Goal: Information Seeking & Learning: Check status

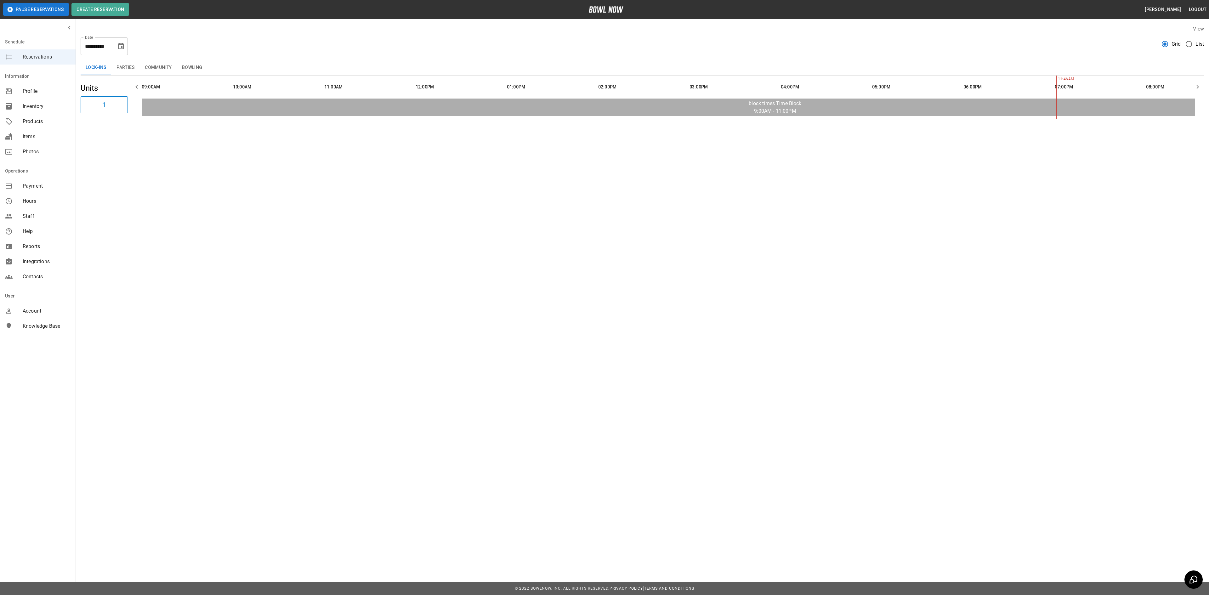
scroll to position [0, 509]
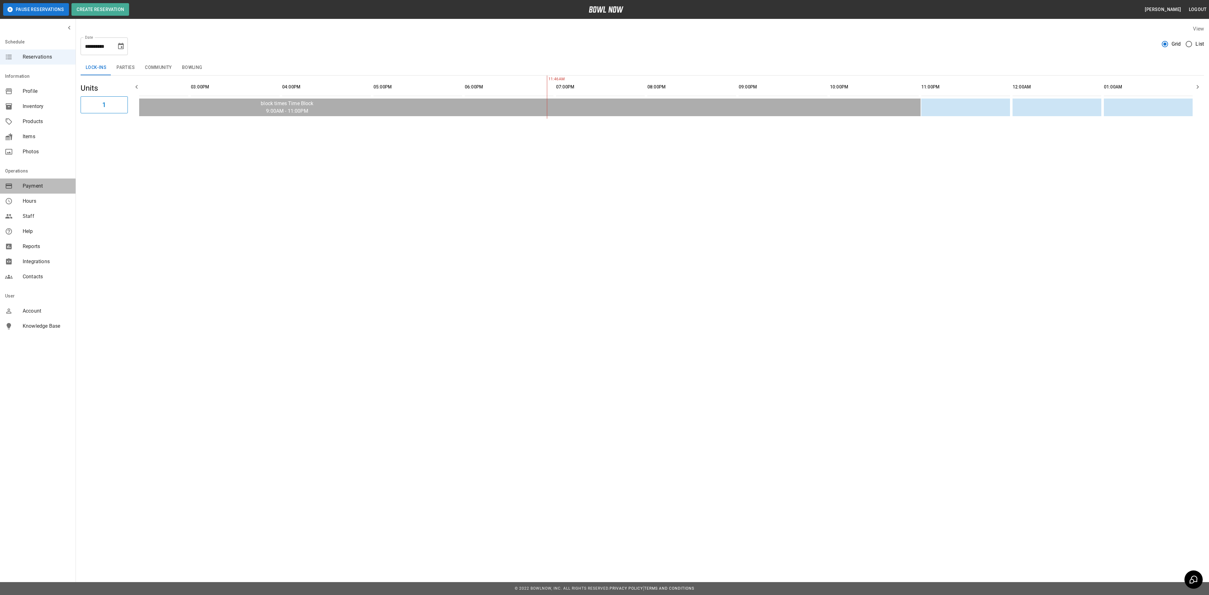
click at [44, 186] on span "Payment" at bounding box center [47, 186] width 48 height 8
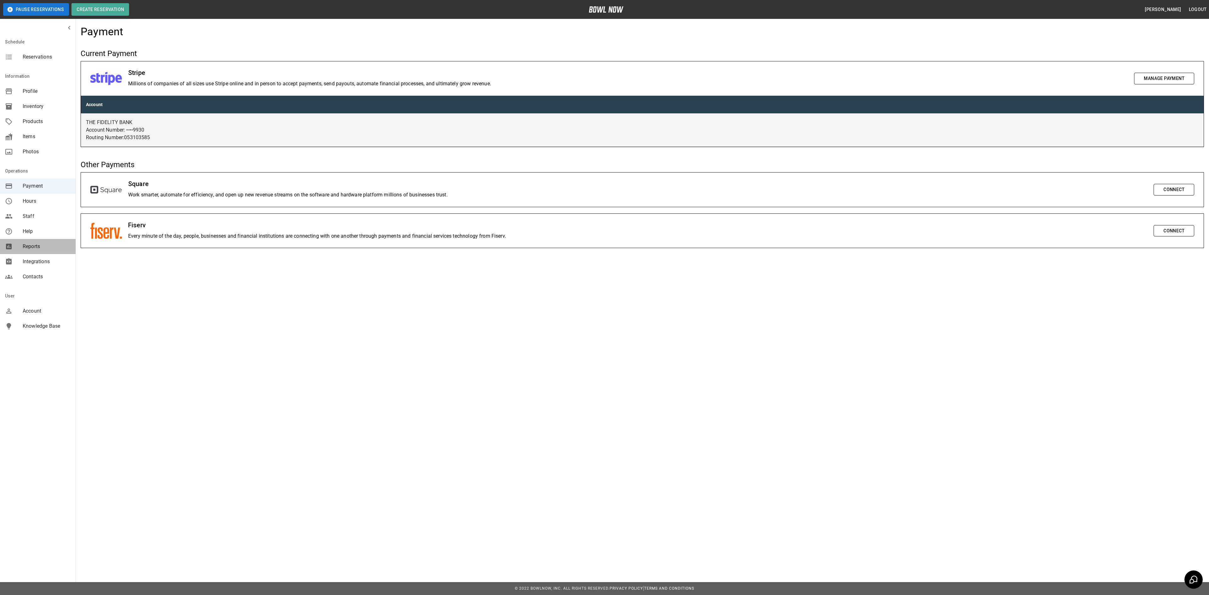
click at [42, 246] on span "Reports" at bounding box center [47, 247] width 48 height 8
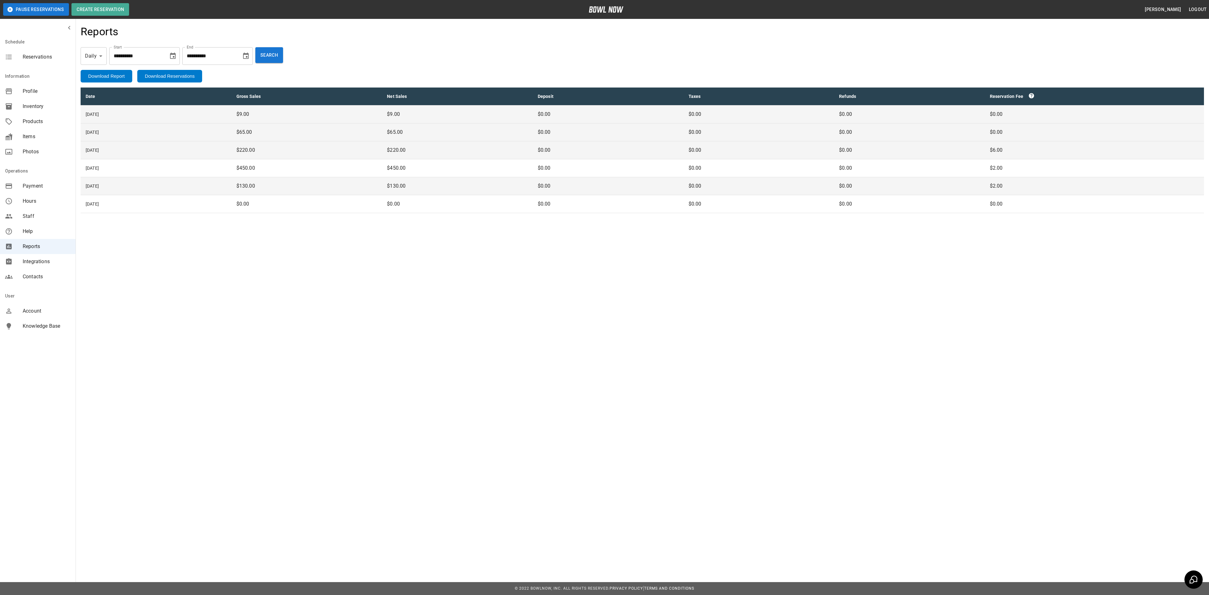
click at [97, 130] on td "[DATE]" at bounding box center [156, 132] width 151 height 18
click at [98, 130] on td "[DATE]" at bounding box center [156, 132] width 151 height 18
click at [97, 112] on td "[DATE]" at bounding box center [156, 114] width 151 height 18
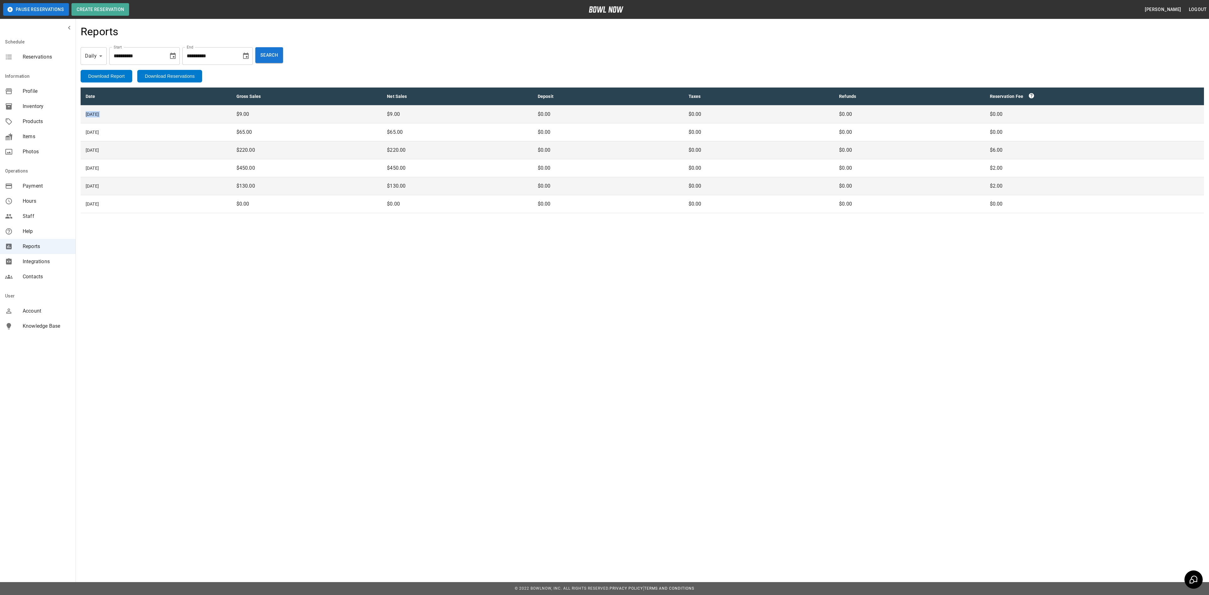
drag, startPoint x: 97, startPoint y: 112, endPoint x: 102, endPoint y: 115, distance: 5.6
click at [97, 113] on td "[DATE]" at bounding box center [156, 114] width 151 height 18
click at [136, 116] on td "[DATE]" at bounding box center [156, 114] width 151 height 18
click at [136, 117] on td "[DATE]" at bounding box center [156, 114] width 151 height 18
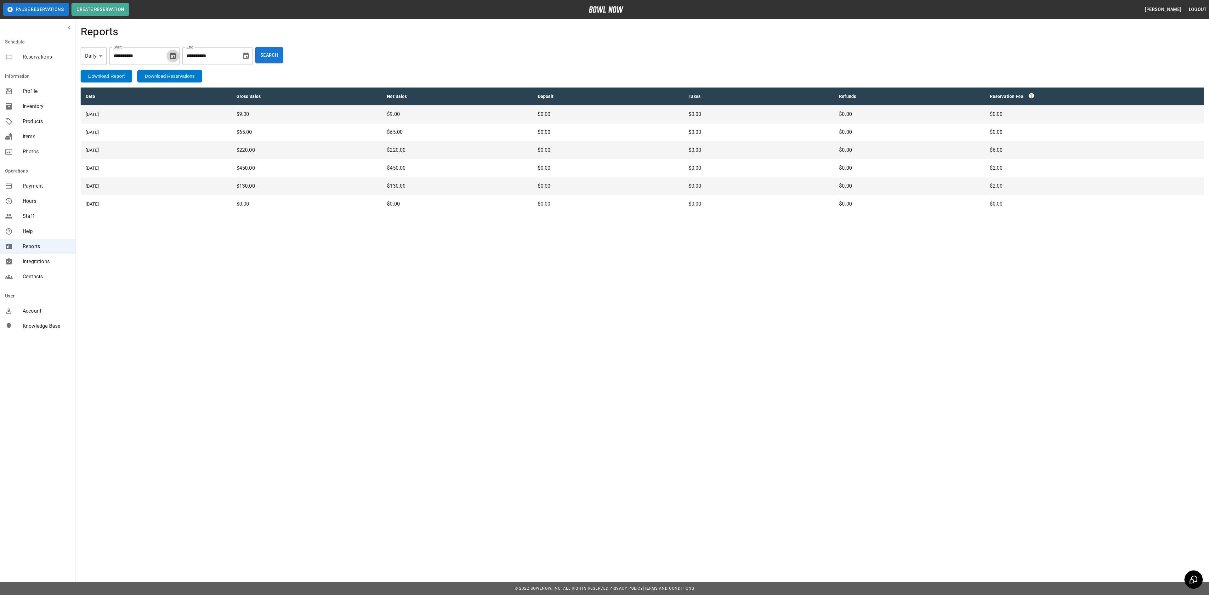
click at [174, 54] on icon "Choose date, selected date is Sep 8, 2025" at bounding box center [173, 56] width 8 height 8
click at [160, 74] on icon "Previous month" at bounding box center [164, 75] width 8 height 8
click at [164, 150] on button "29" at bounding box center [163, 148] width 11 height 11
type input "**********"
click at [250, 52] on icon "Choose date, selected date is Sep 15, 2025" at bounding box center [246, 56] width 8 height 8
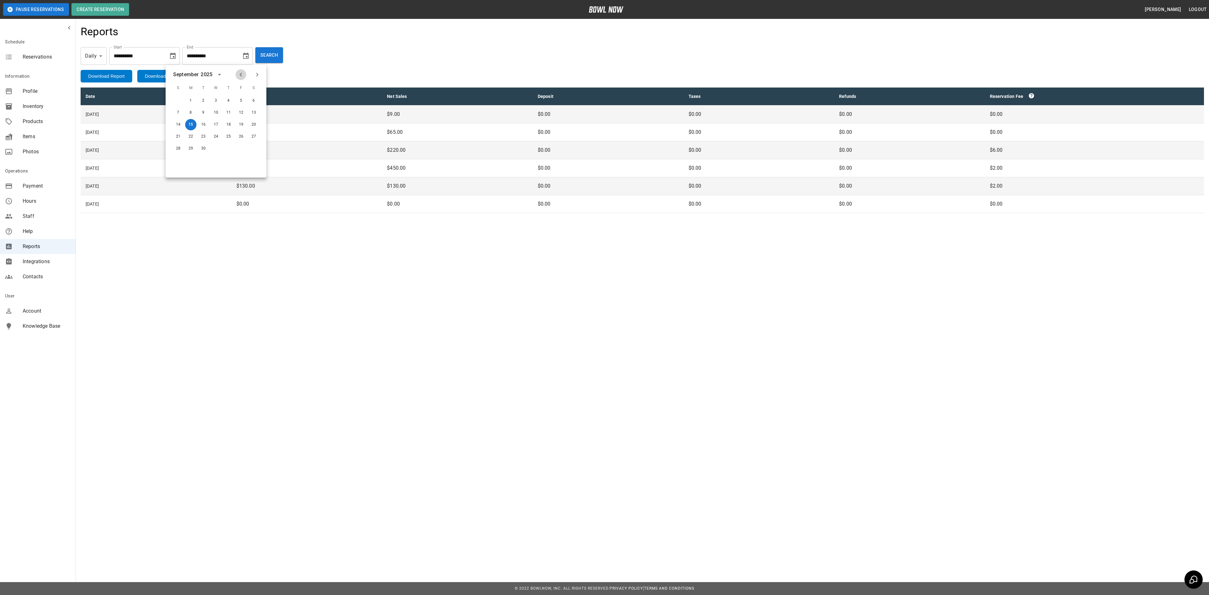
click at [238, 76] on icon "Previous month" at bounding box center [241, 75] width 8 height 8
click at [242, 147] on button "29" at bounding box center [241, 148] width 11 height 11
type input "**********"
click at [280, 53] on button "Search" at bounding box center [269, 55] width 28 height 16
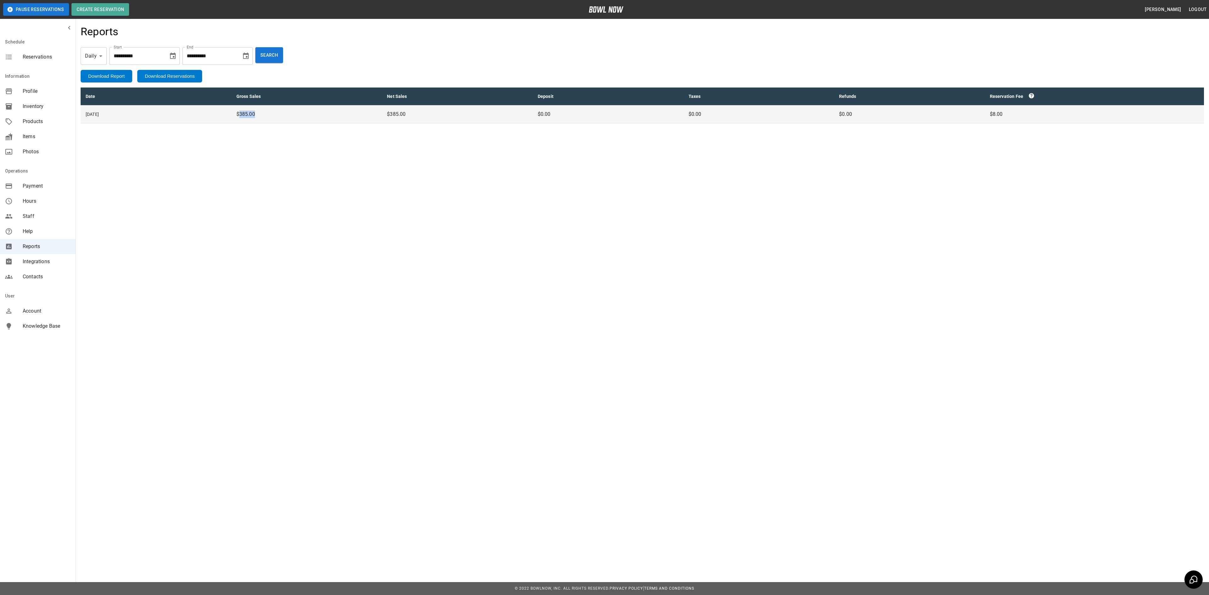
drag, startPoint x: 239, startPoint y: 116, endPoint x: 264, endPoint y: 115, distance: 25.2
click at [264, 115] on p "$385.00" at bounding box center [306, 115] width 141 height 8
click at [94, 116] on td "[DATE]" at bounding box center [156, 114] width 151 height 18
click at [95, 116] on td "[DATE]" at bounding box center [156, 114] width 151 height 18
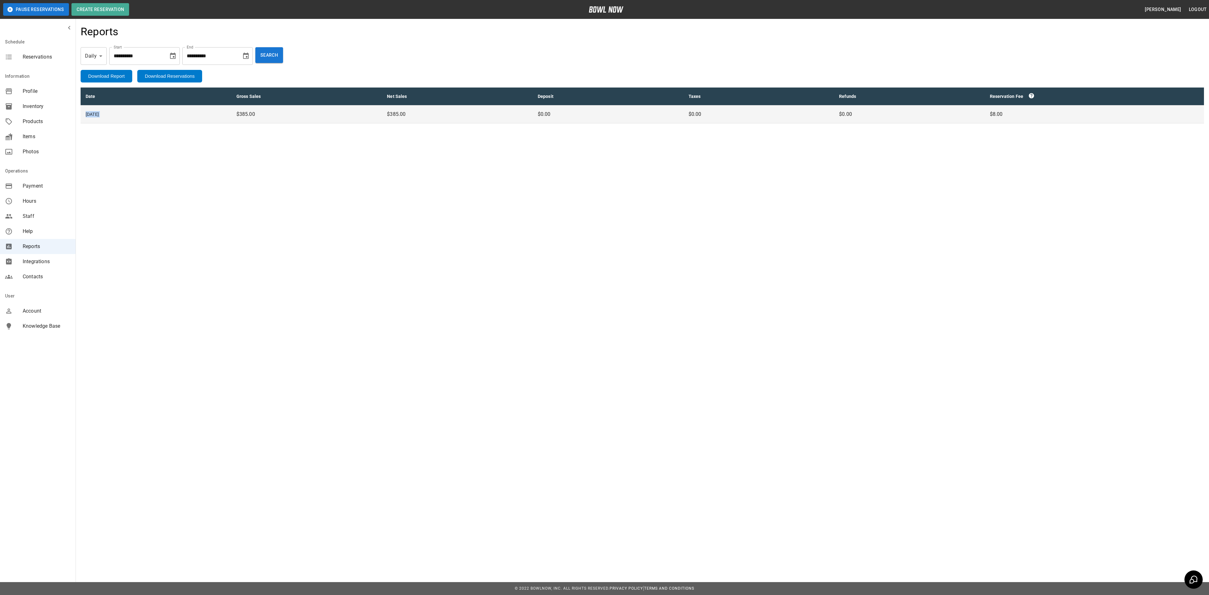
click at [124, 117] on td "[DATE]" at bounding box center [156, 114] width 151 height 18
click at [115, 76] on button "Download Report" at bounding box center [107, 76] width 52 height 13
drag, startPoint x: 267, startPoint y: 186, endPoint x: 239, endPoint y: 135, distance: 58.9
click at [267, 186] on div "**********" at bounding box center [604, 297] width 1209 height 595
click at [172, 77] on button "Download Reservations" at bounding box center [169, 76] width 65 height 13
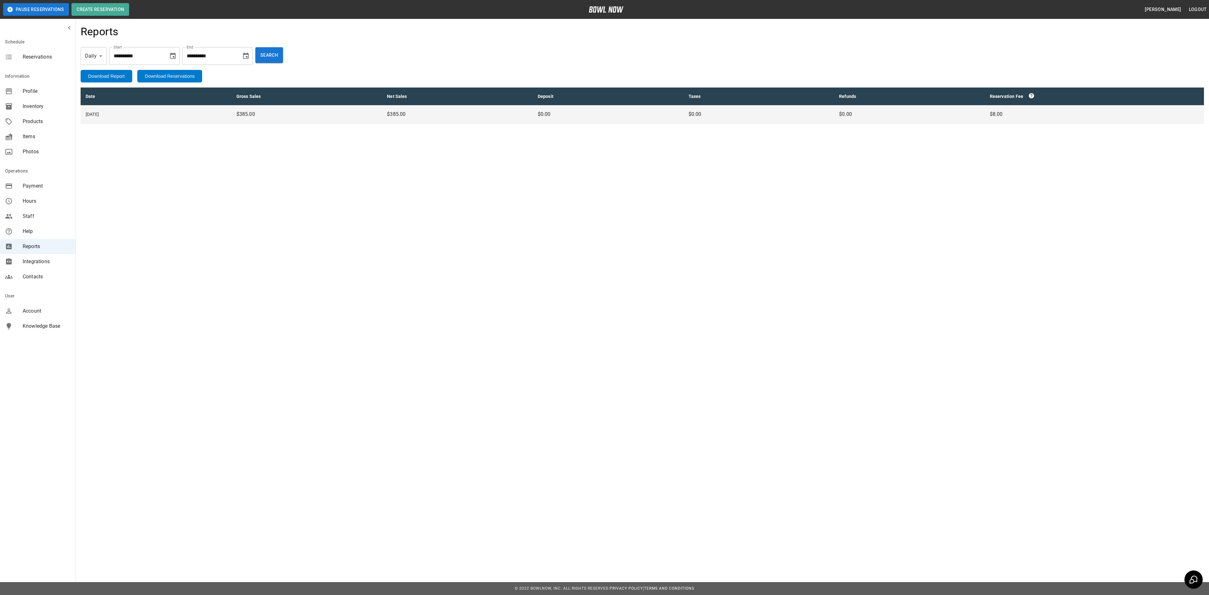
click at [47, 62] on div "Reservations" at bounding box center [38, 56] width 76 height 15
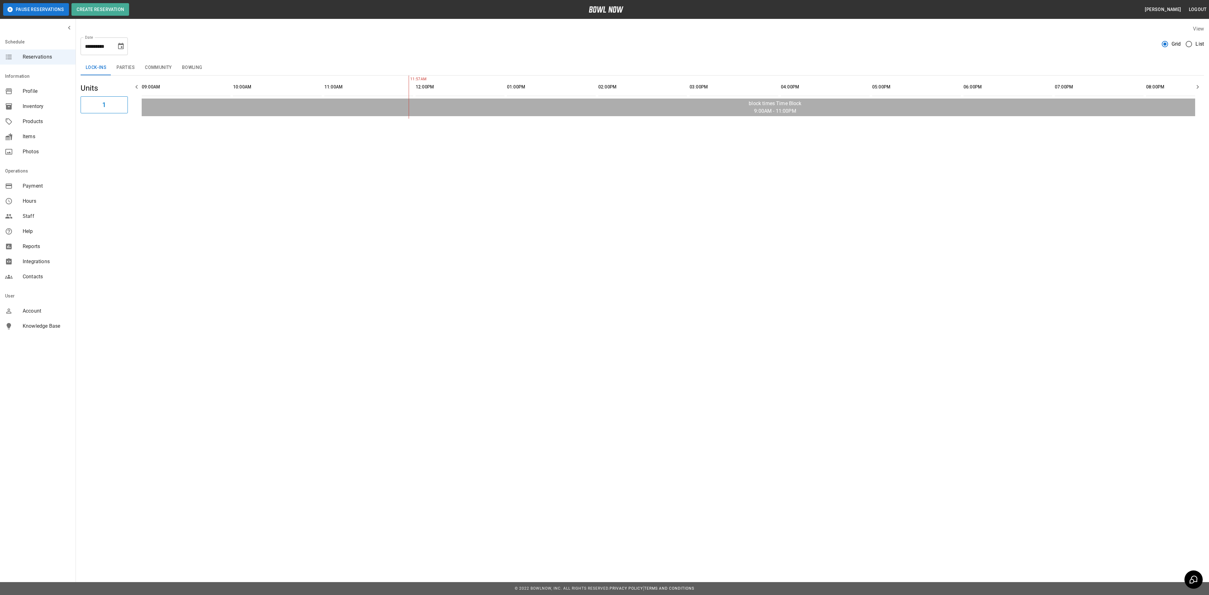
scroll to position [0, 183]
click at [125, 48] on button "Choose date, selected date is Sep 15, 2025" at bounding box center [121, 46] width 13 height 13
click at [119, 65] on icon "Previous month" at bounding box center [121, 65] width 8 height 8
click at [118, 140] on button "29" at bounding box center [121, 139] width 11 height 11
type input "**********"
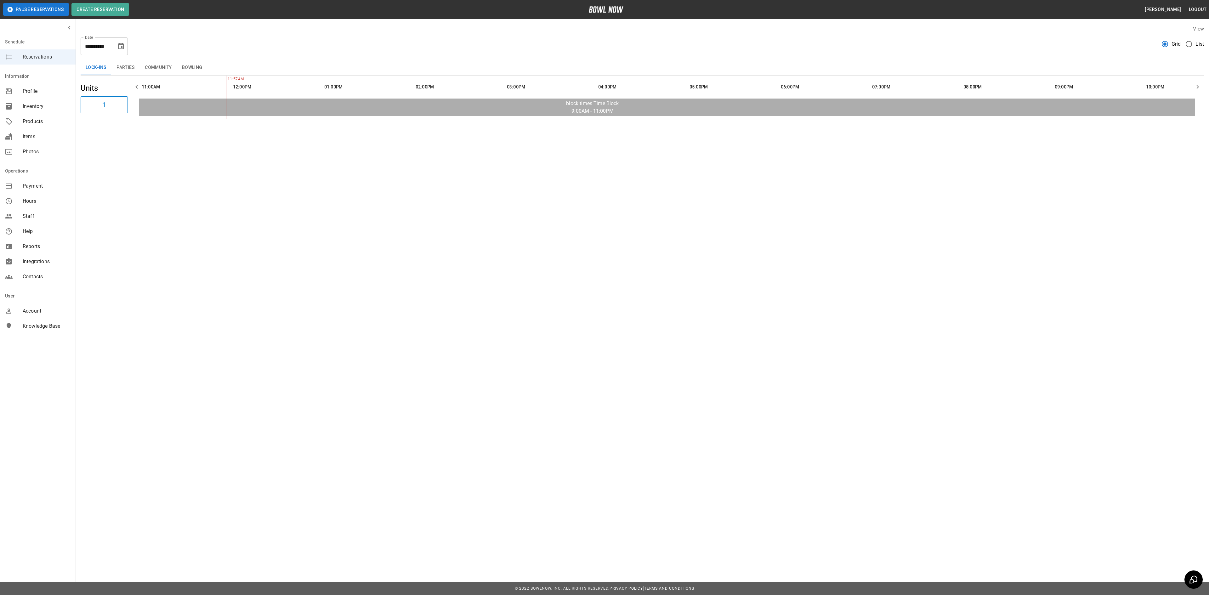
click at [186, 67] on button "Bowling" at bounding box center [192, 67] width 31 height 15
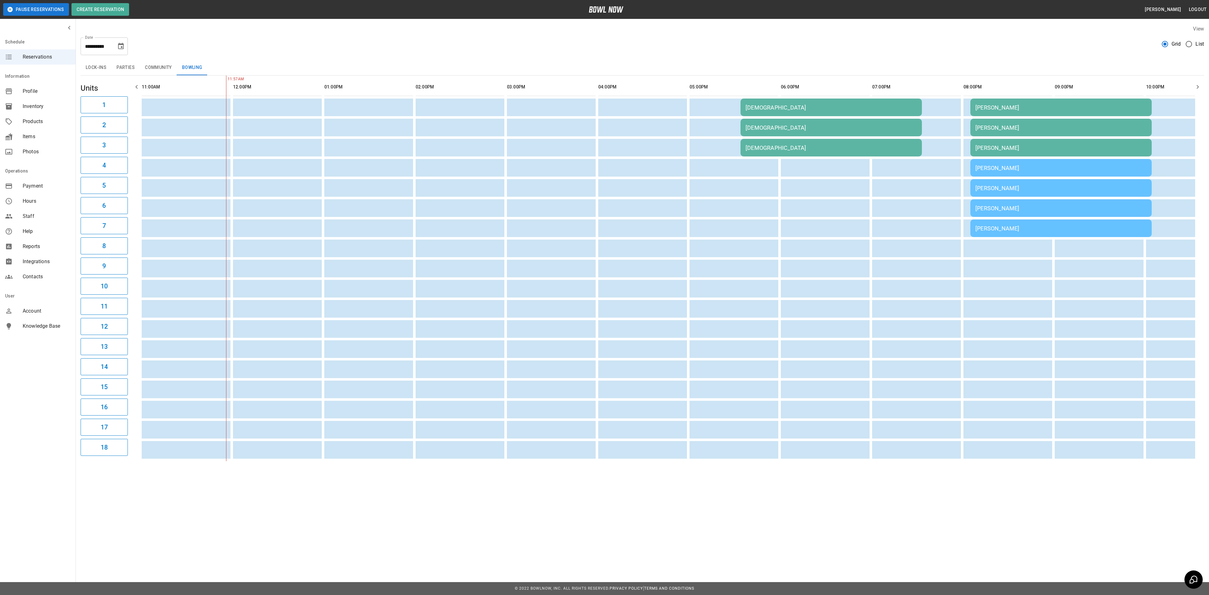
click at [1014, 167] on div "[PERSON_NAME]" at bounding box center [1060, 168] width 171 height 7
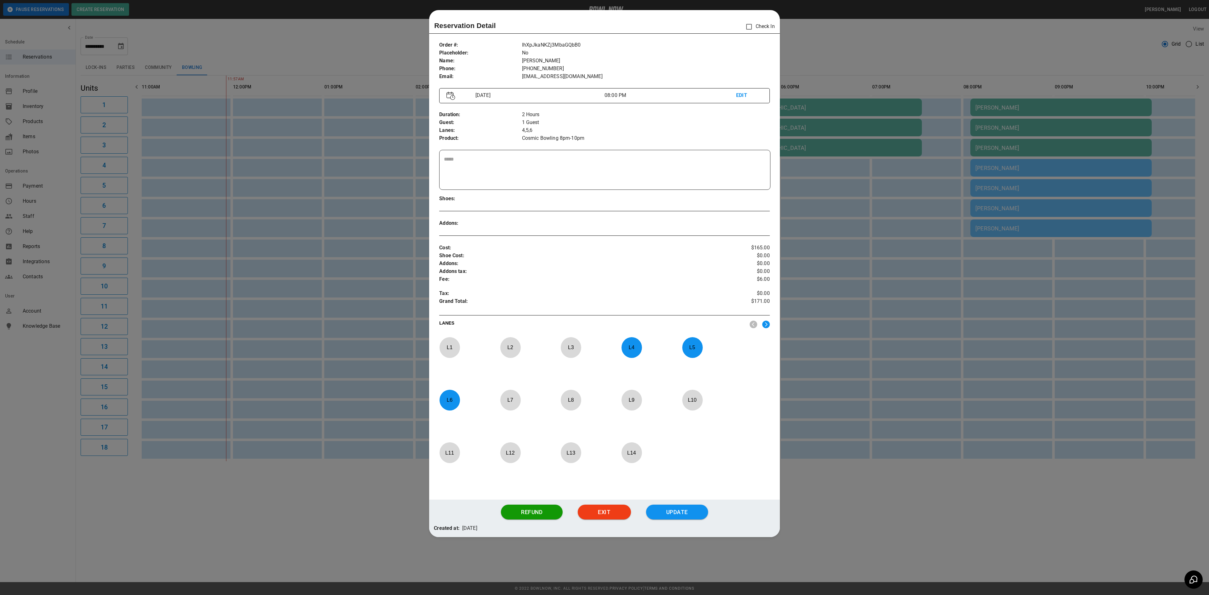
click at [834, 45] on div at bounding box center [604, 297] width 1209 height 595
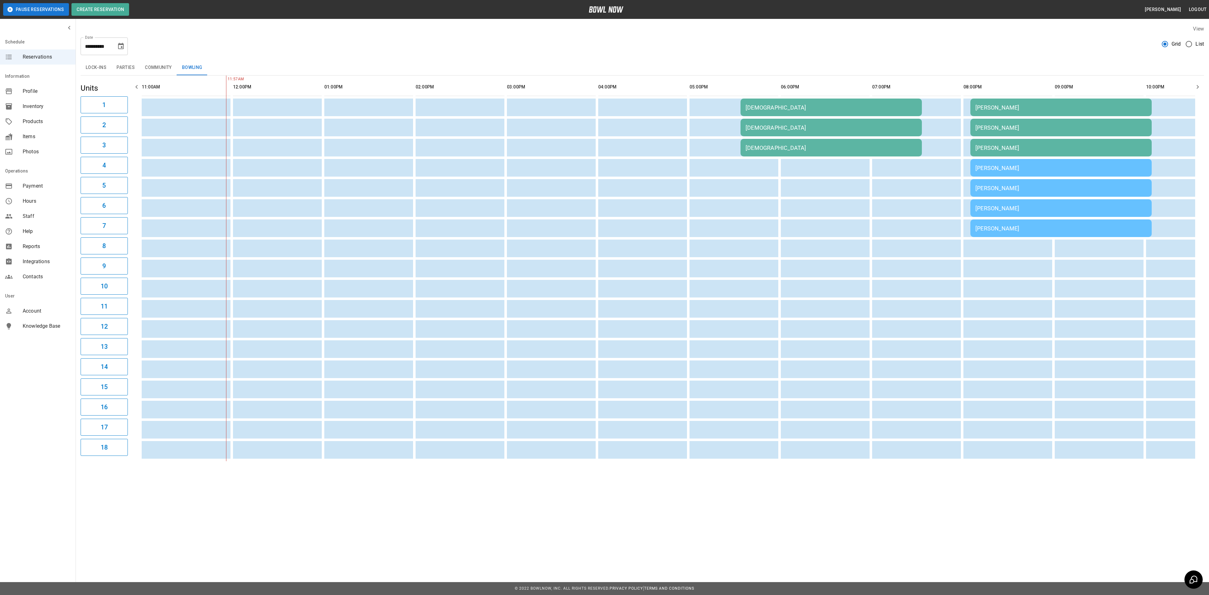
click at [976, 161] on td "[PERSON_NAME]" at bounding box center [1060, 168] width 181 height 18
